Goal: Transaction & Acquisition: Purchase product/service

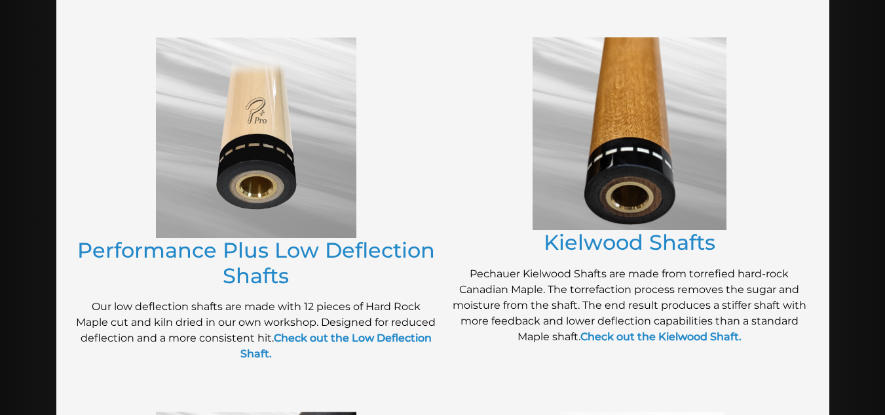
scroll to position [606, 0]
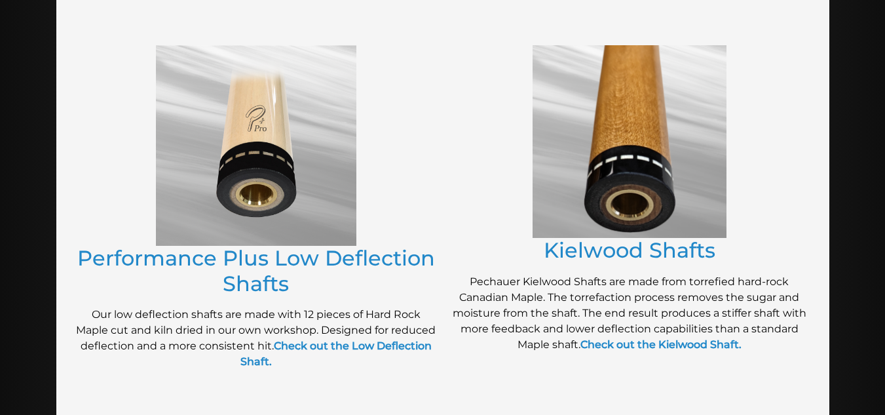
click at [637, 195] on img at bounding box center [629, 141] width 194 height 193
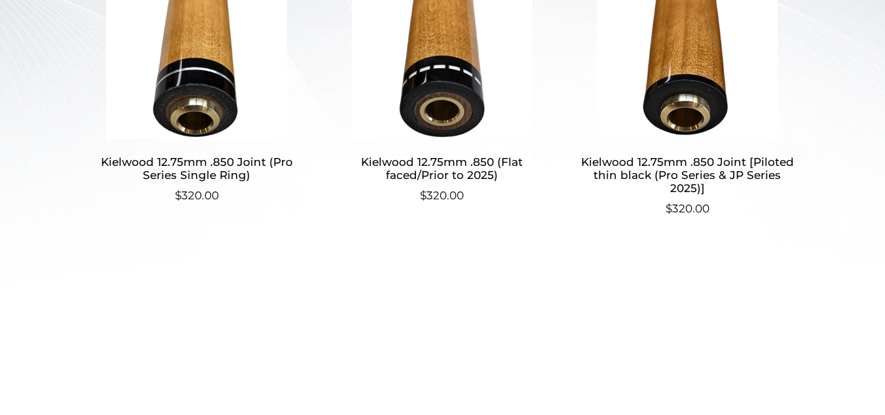
scroll to position [462, 0]
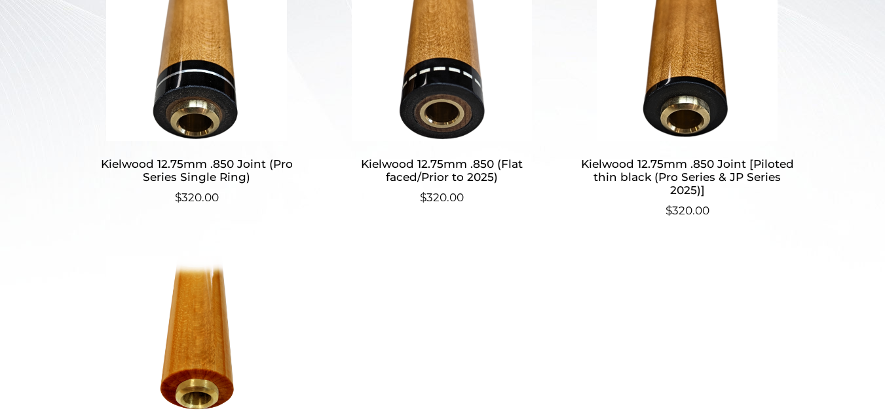
click at [705, 102] on img at bounding box center [687, 52] width 218 height 177
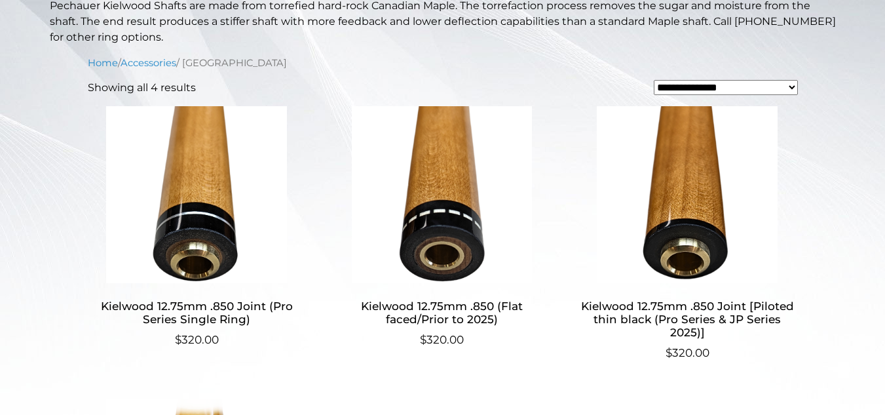
scroll to position [317, 0]
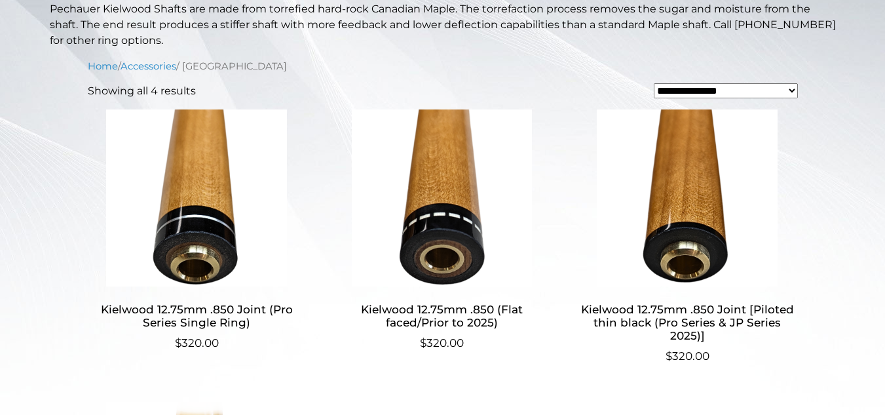
click at [449, 265] on img at bounding box center [442, 197] width 218 height 177
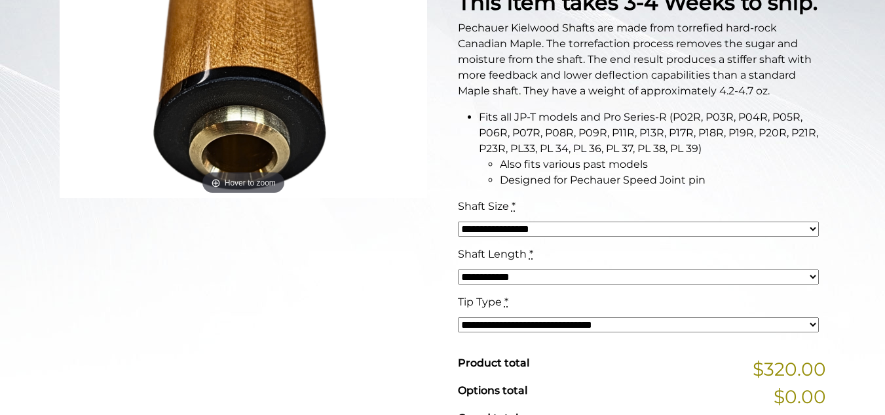
scroll to position [393, 0]
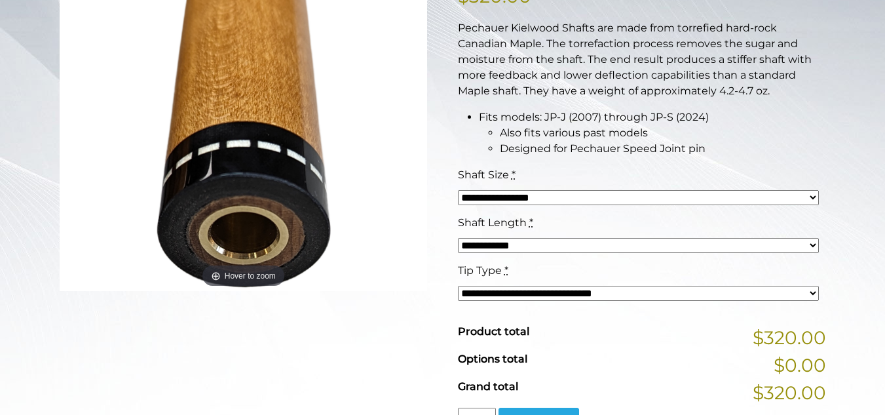
scroll to position [276, 0]
